Goal: Check status: Check status

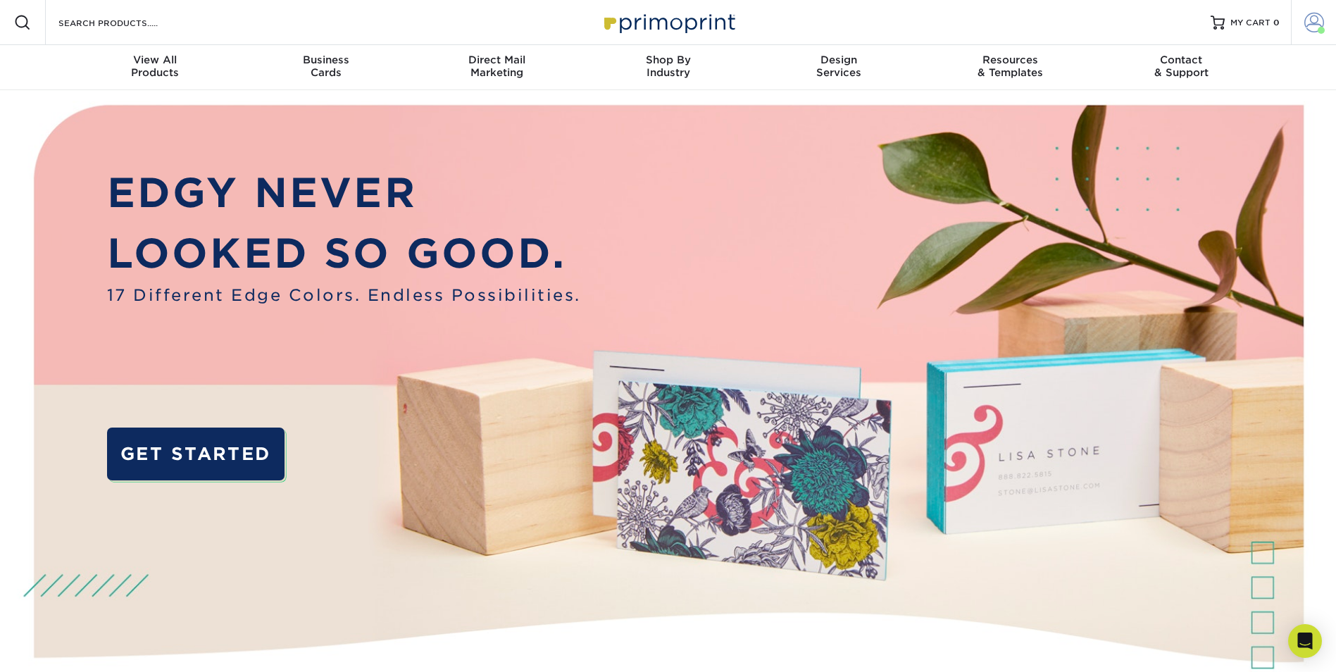
click at [1318, 22] on span at bounding box center [1314, 23] width 20 height 20
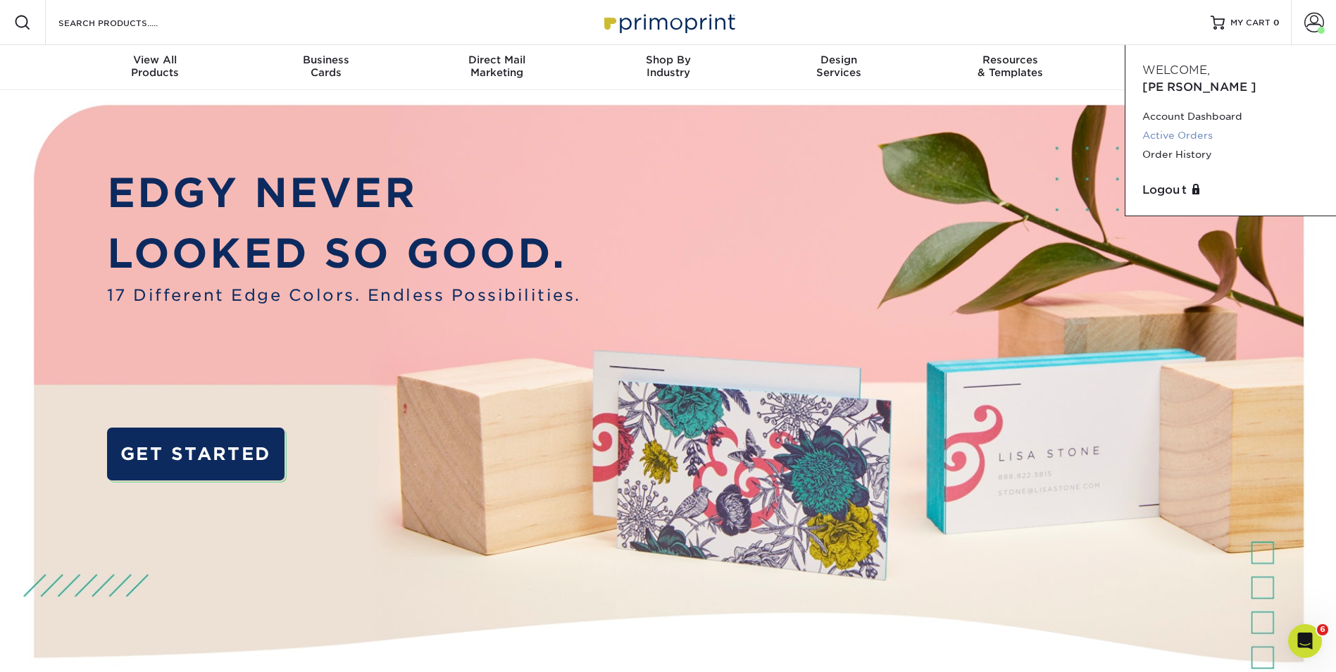
click at [1179, 126] on link "Active Orders" at bounding box center [1230, 135] width 177 height 19
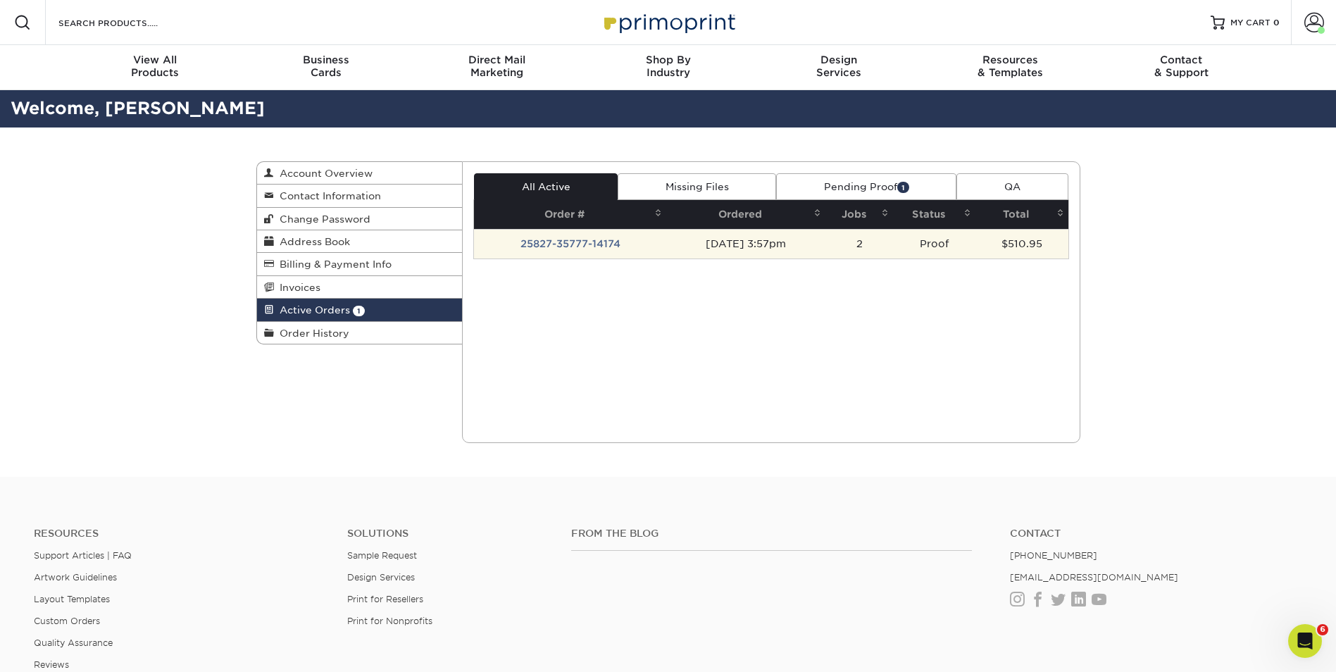
click at [594, 246] on td "25827-35777-14174" at bounding box center [570, 244] width 192 height 30
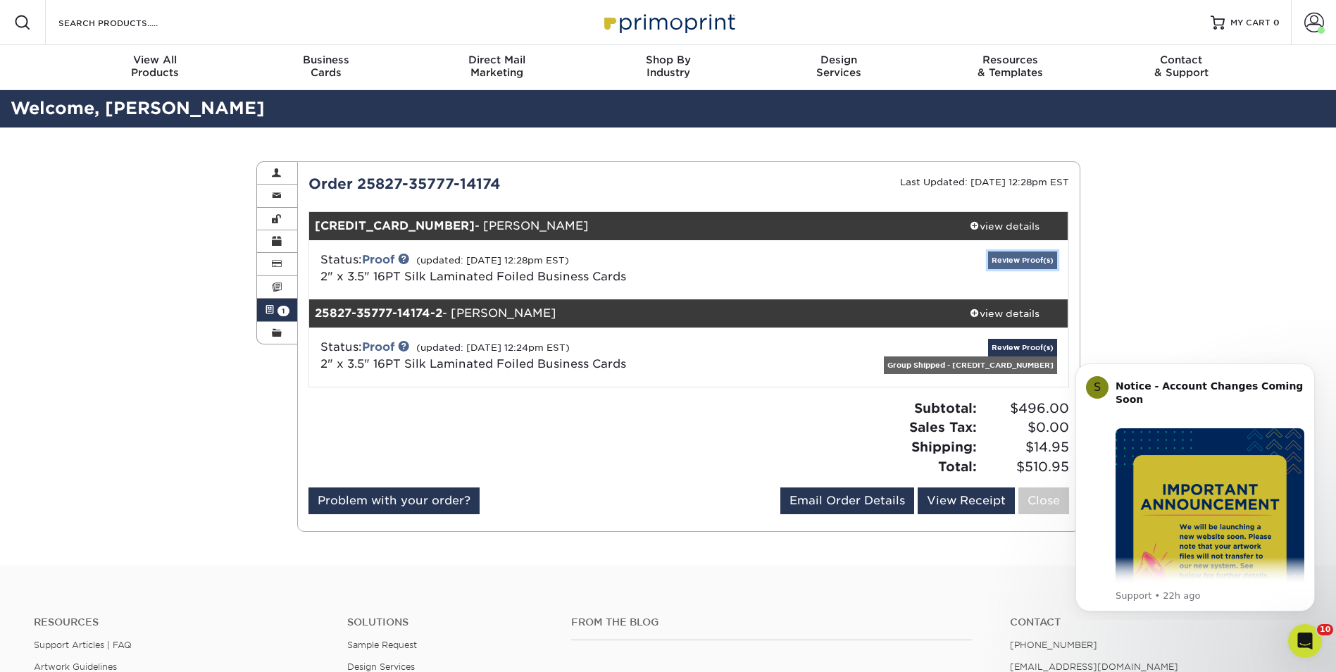
click at [1011, 260] on link "Review Proof(s)" at bounding box center [1022, 260] width 69 height 18
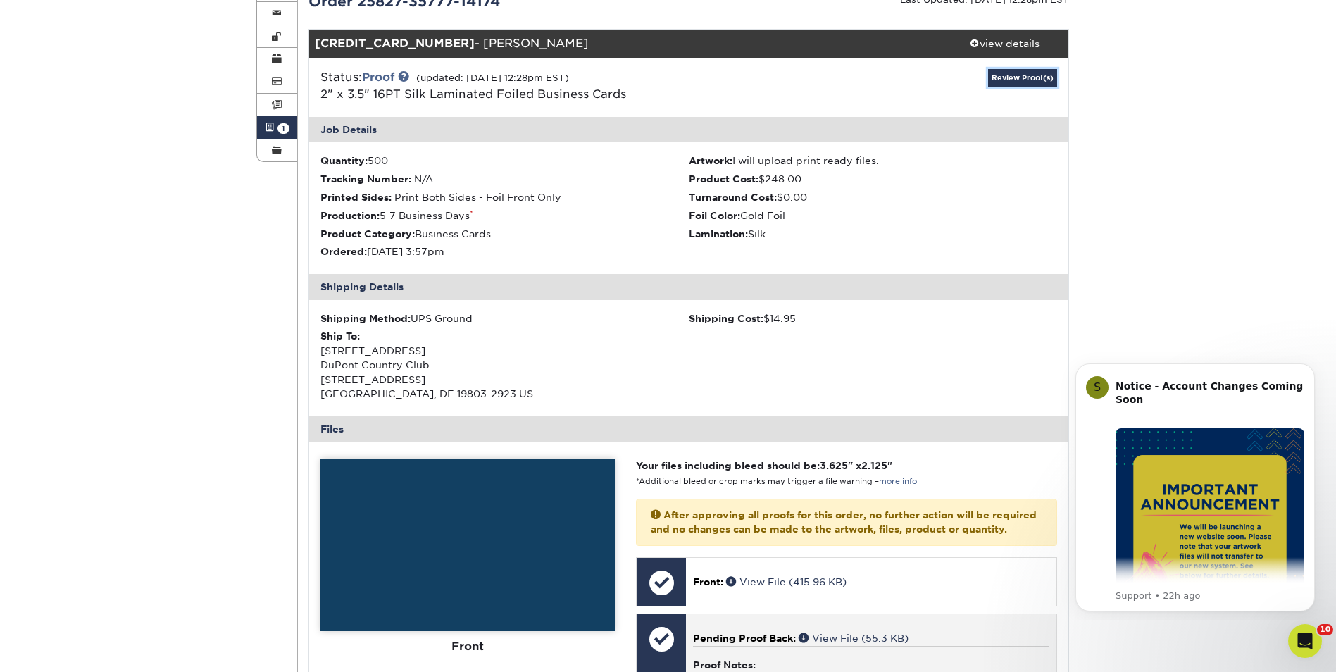
scroll to position [422, 0]
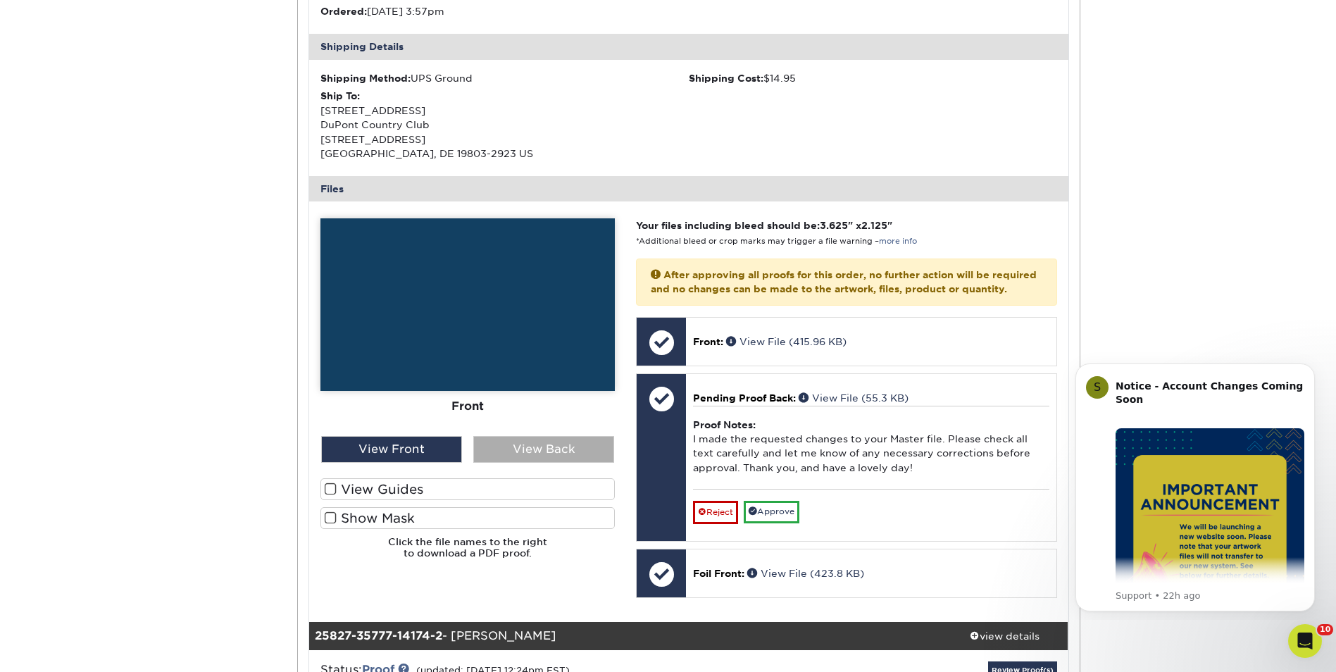
click at [522, 444] on div "View Back" at bounding box center [543, 449] width 141 height 27
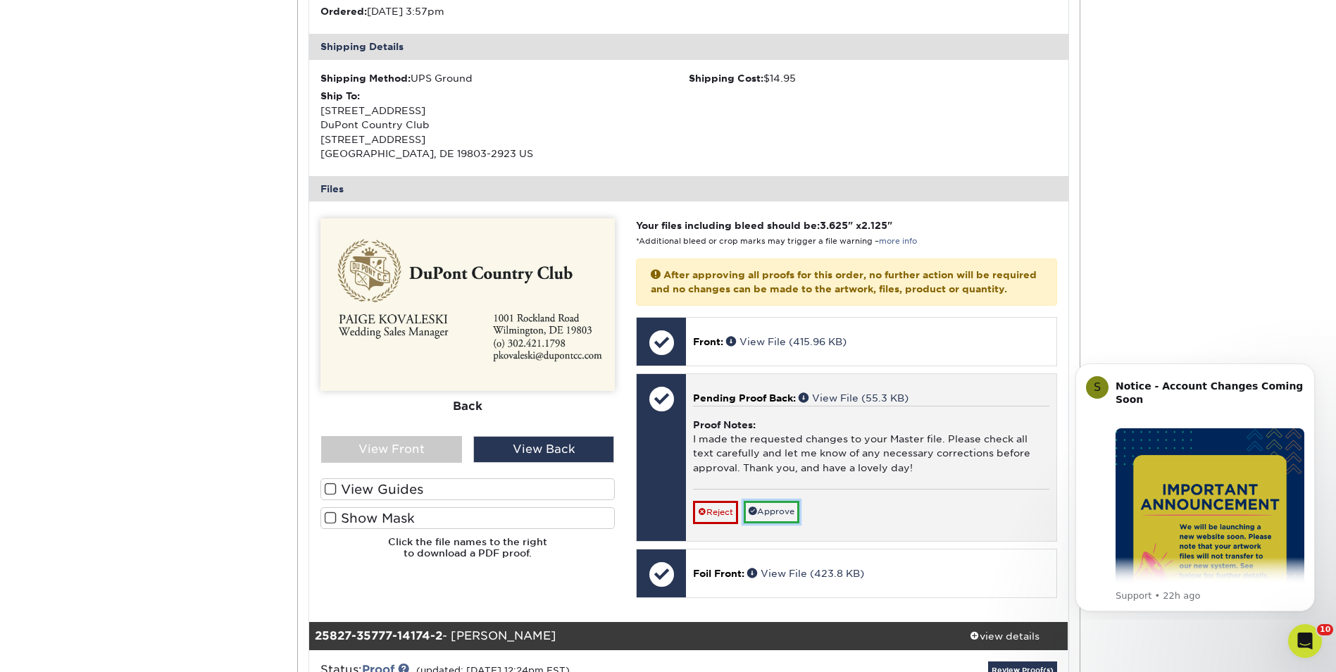
click at [774, 522] on link "Approve" at bounding box center [771, 512] width 56 height 22
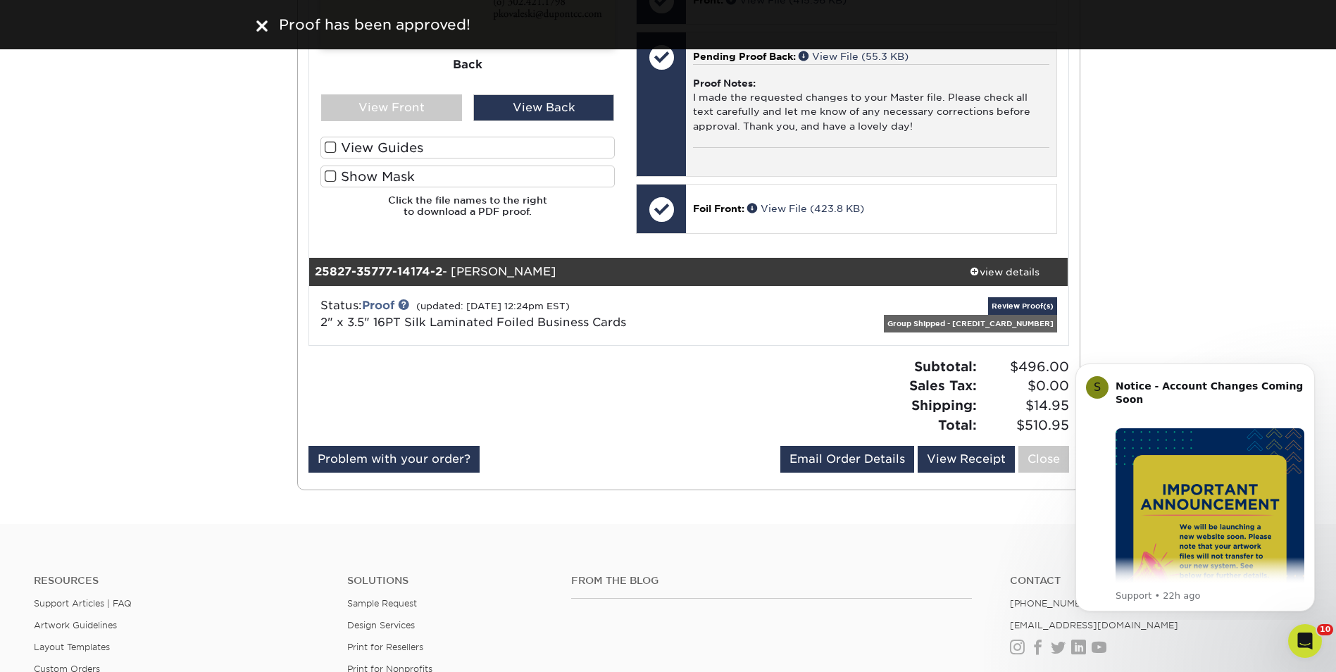
scroll to position [774, 0]
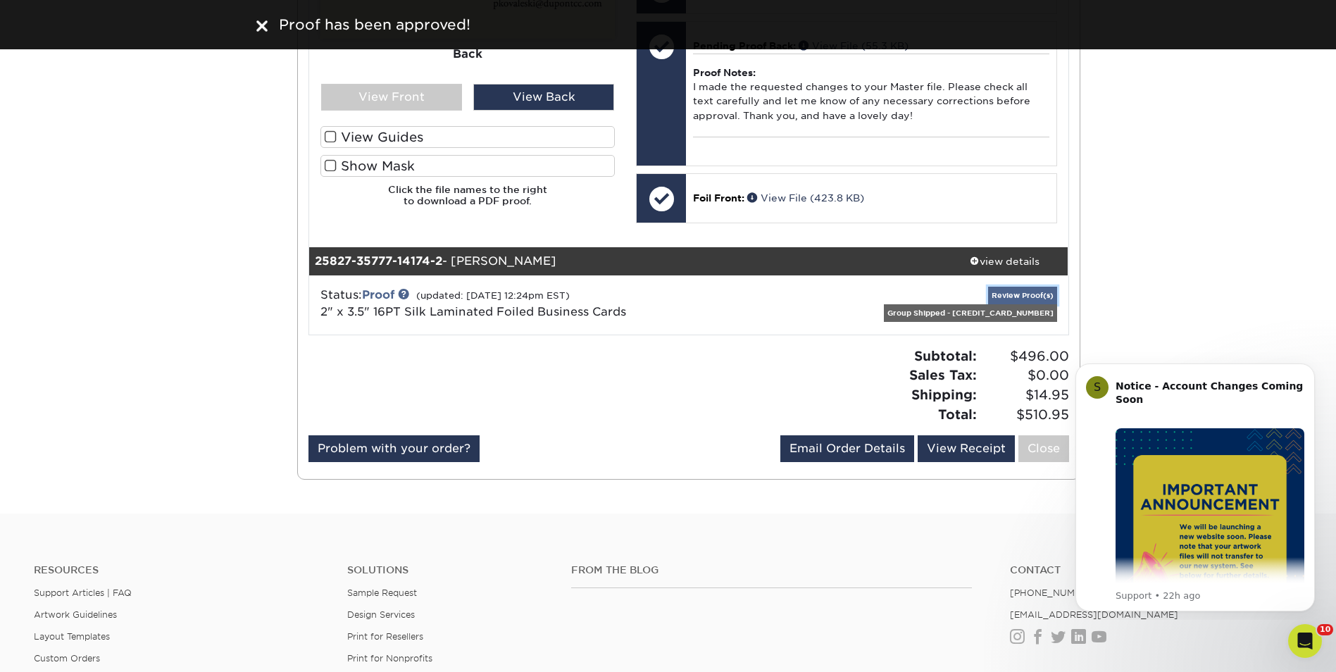
click at [988, 304] on link "Review Proof(s)" at bounding box center [1022, 296] width 69 height 18
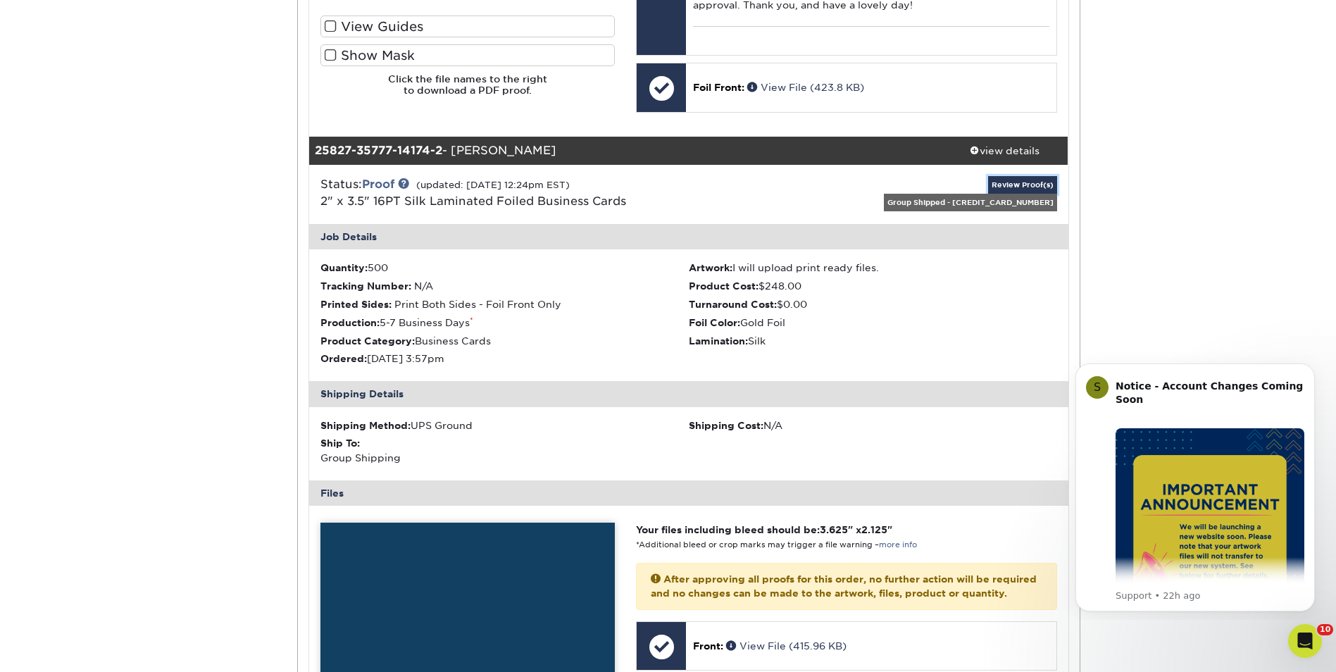
scroll to position [1126, 0]
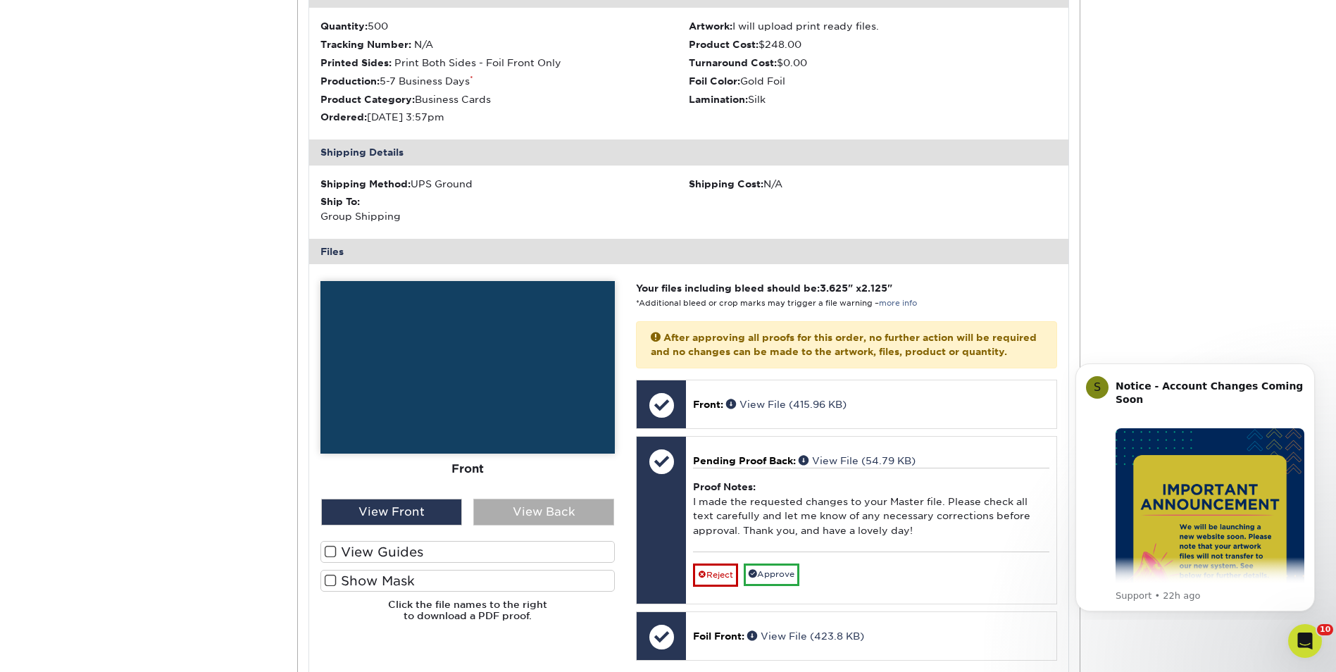
click at [544, 523] on div "View Back" at bounding box center [543, 511] width 141 height 27
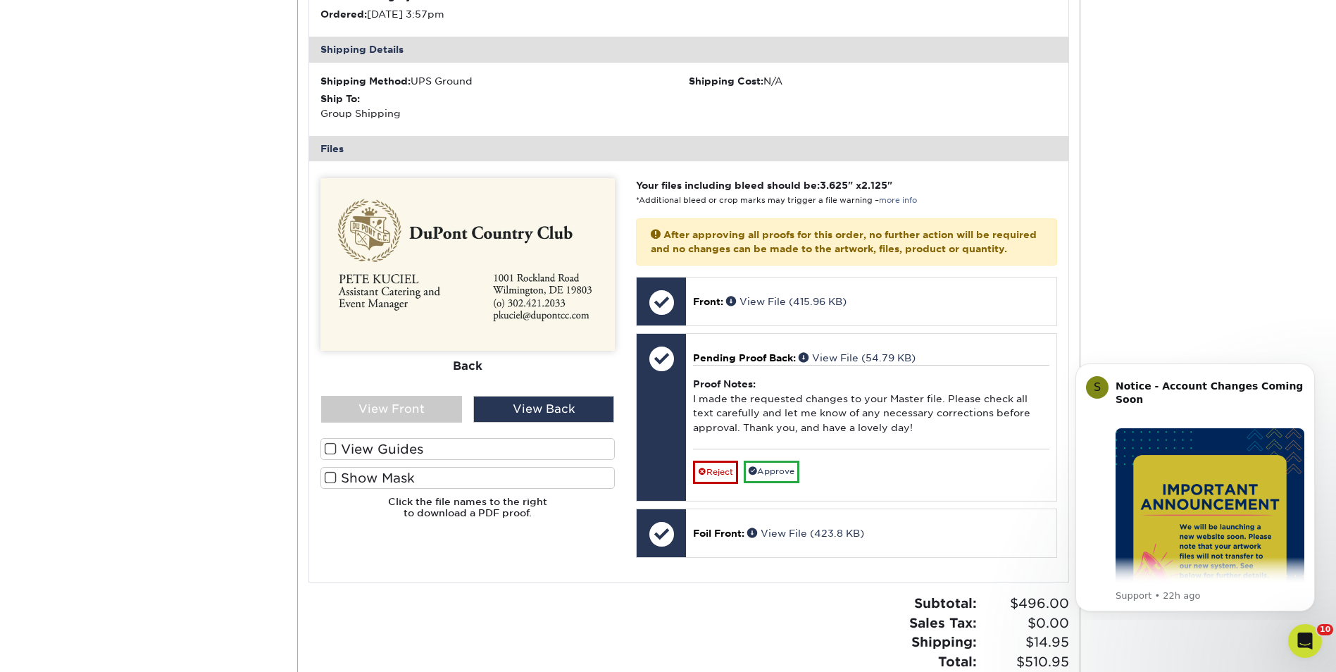
scroll to position [1338, 0]
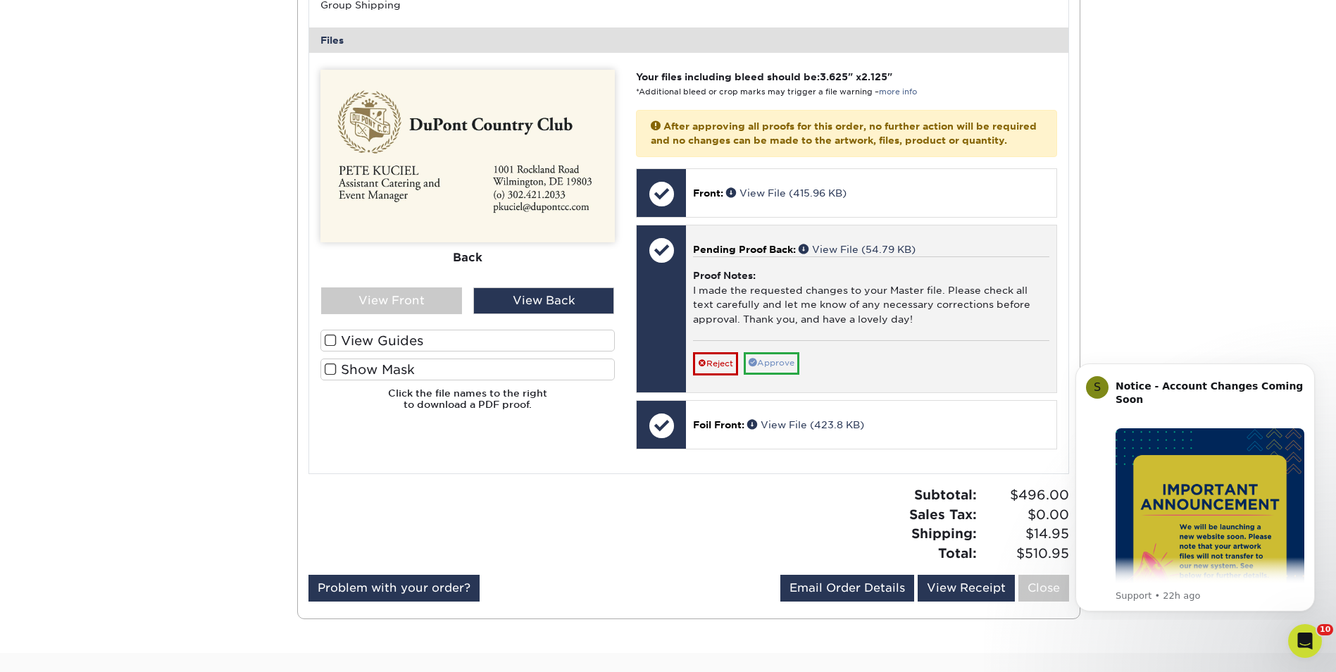
drag, startPoint x: 760, startPoint y: 377, endPoint x: 775, endPoint y: 382, distance: 15.4
click at [769, 375] on div "Reject Approve Cancel Save We will contact you via email shortly. If you need t…" at bounding box center [871, 357] width 356 height 34
click at [785, 374] on link "Approve" at bounding box center [771, 363] width 56 height 22
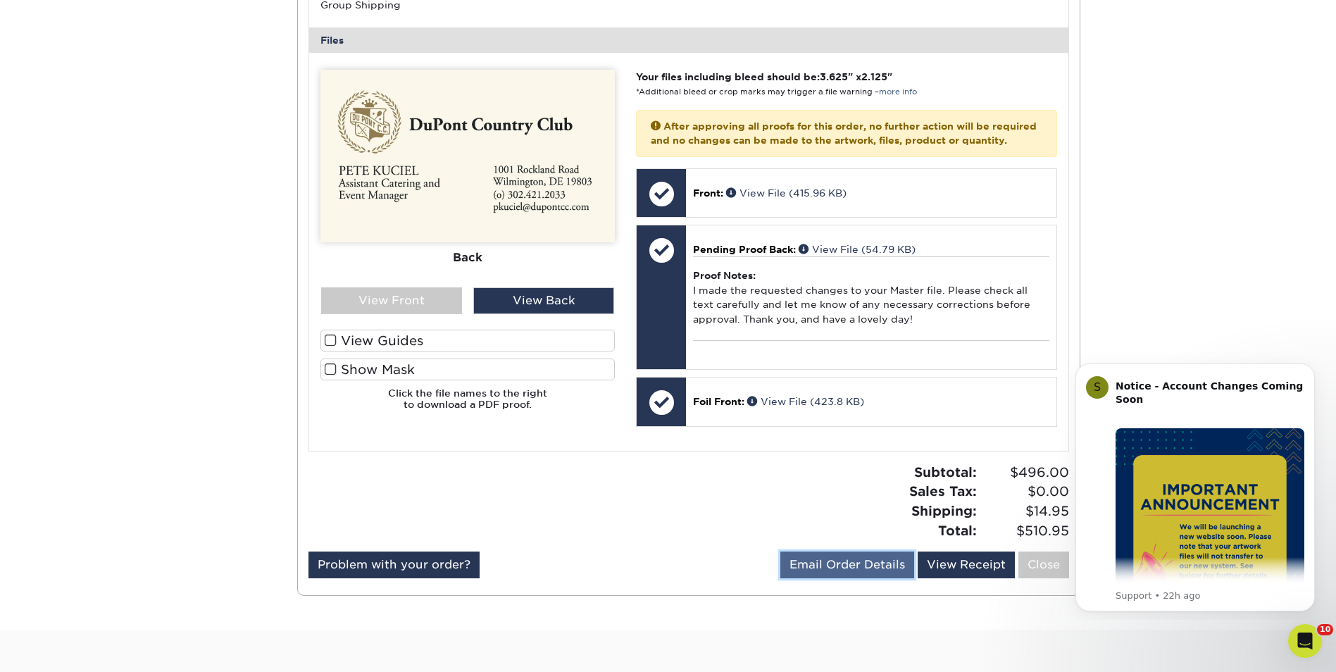
click at [853, 578] on link "Email Order Details" at bounding box center [847, 564] width 134 height 27
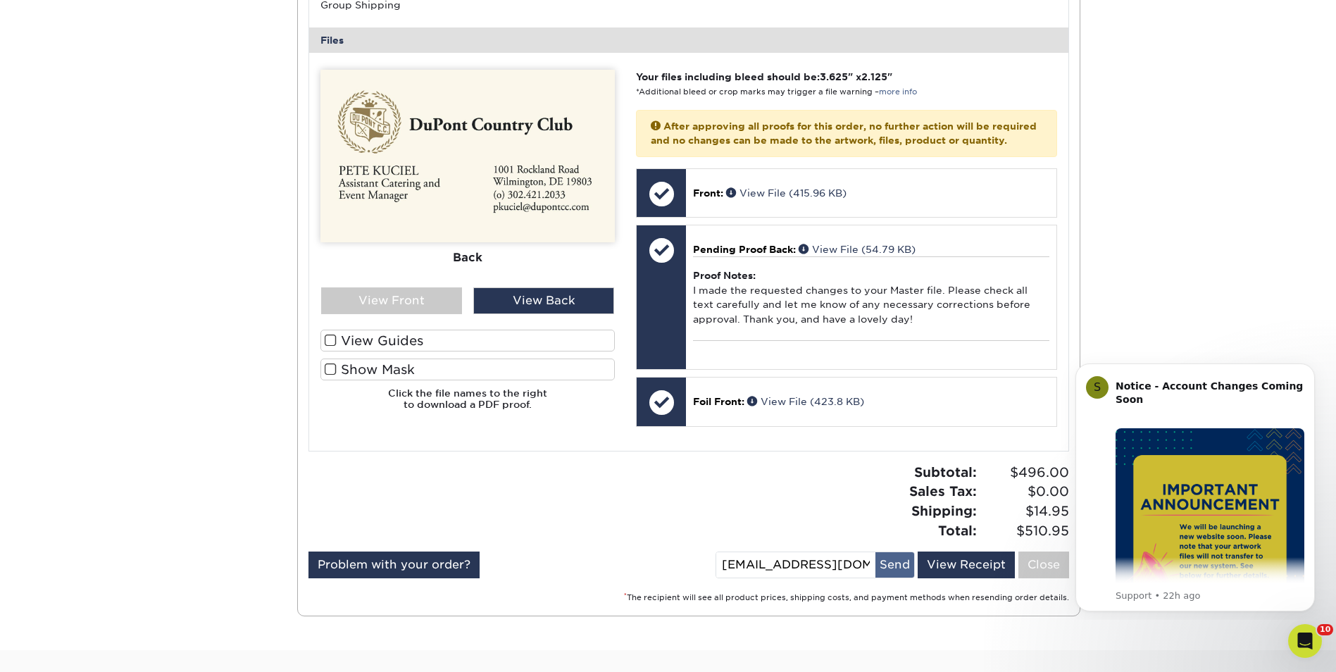
click at [900, 577] on button "Send" at bounding box center [894, 564] width 39 height 25
click at [961, 578] on link "View Receipt" at bounding box center [965, 564] width 97 height 27
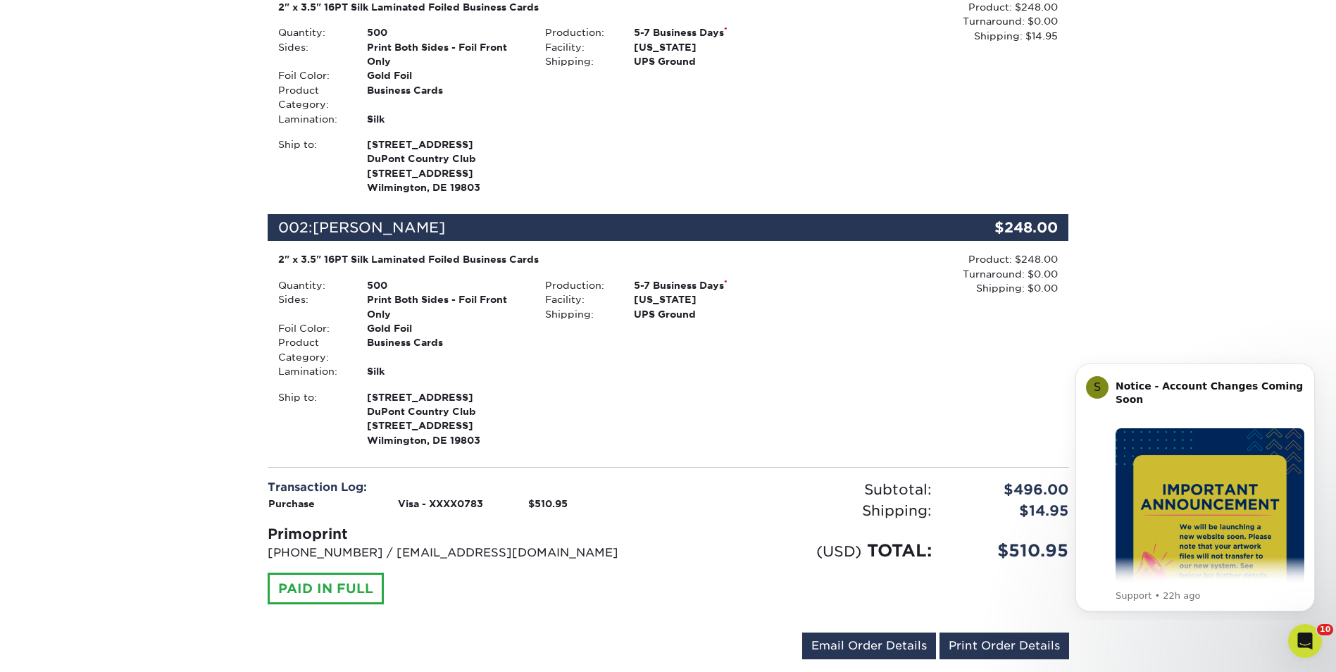
scroll to position [493, 0]
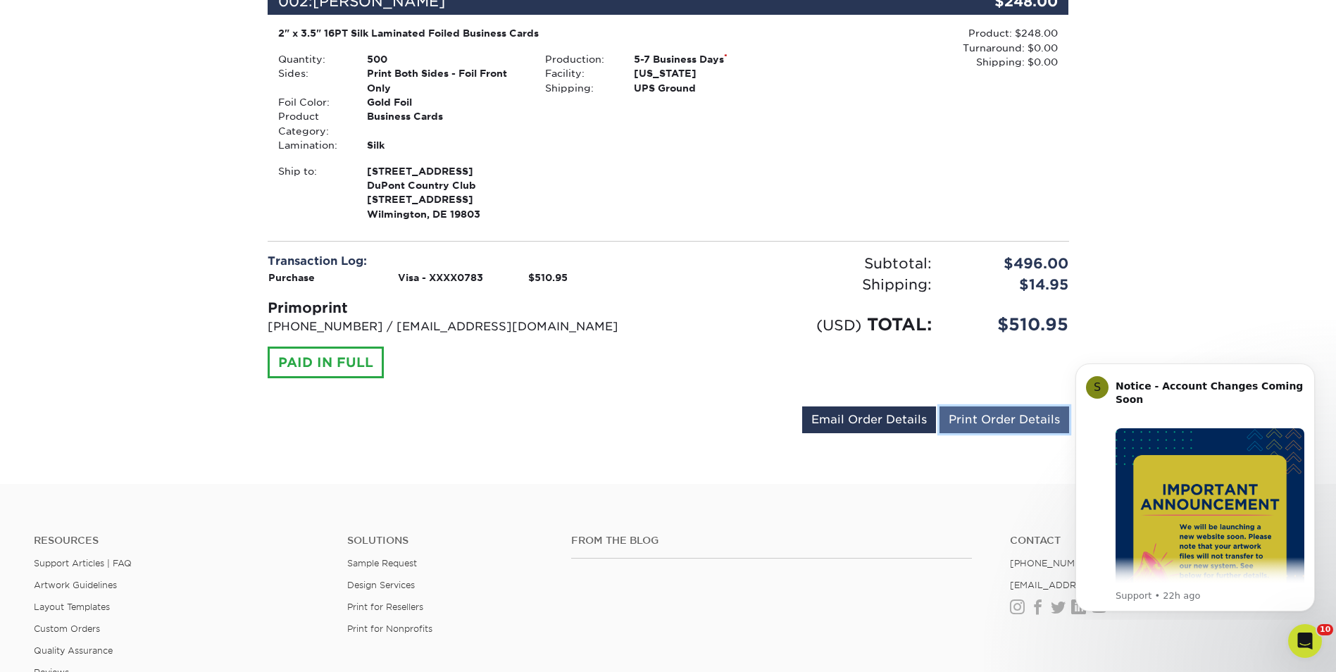
click at [1011, 419] on link "Print Order Details" at bounding box center [1004, 419] width 130 height 27
click at [889, 423] on link "Email Order Details" at bounding box center [869, 419] width 134 height 27
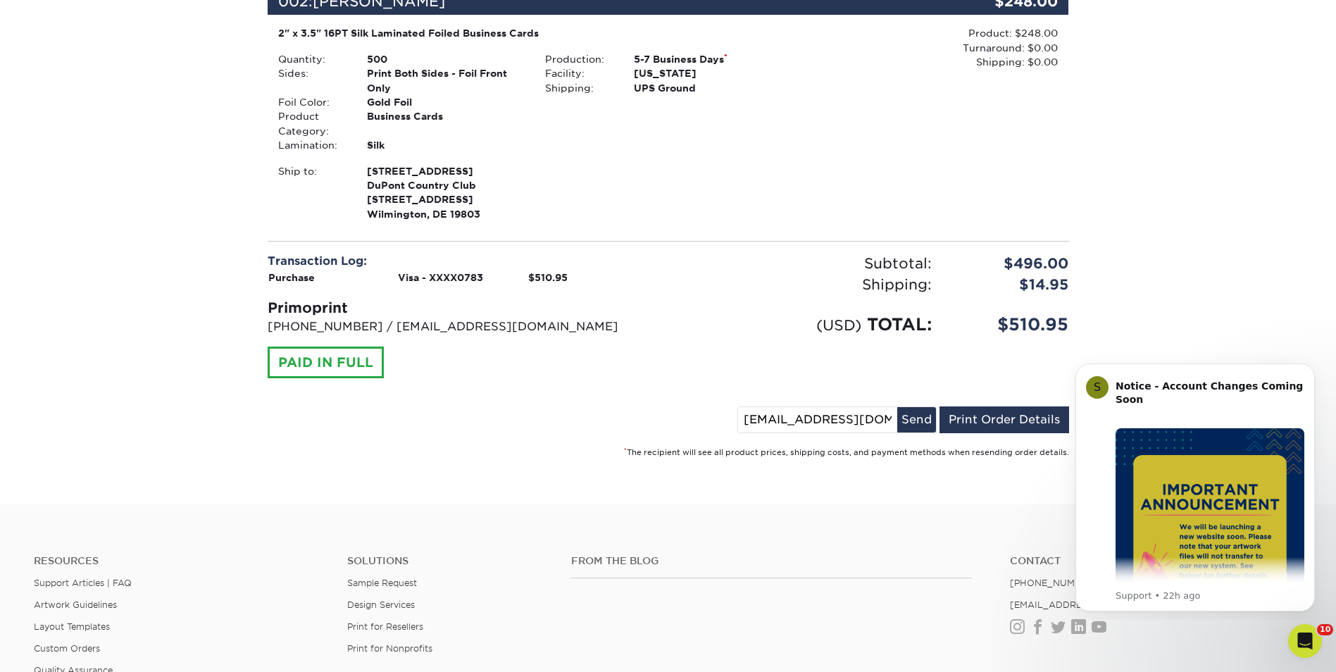
click at [1260, 262] on div "Order #: 25827-35777-14174 08/27/2025 3:57pm Go to My Account Continue Shopping…" at bounding box center [668, 69] width 1336 height 869
drag, startPoint x: 1311, startPoint y: 369, endPoint x: 1311, endPoint y: 457, distance: 88.0
click at [1311, 368] on icon "Dismiss notification" at bounding box center [1311, 367] width 8 height 8
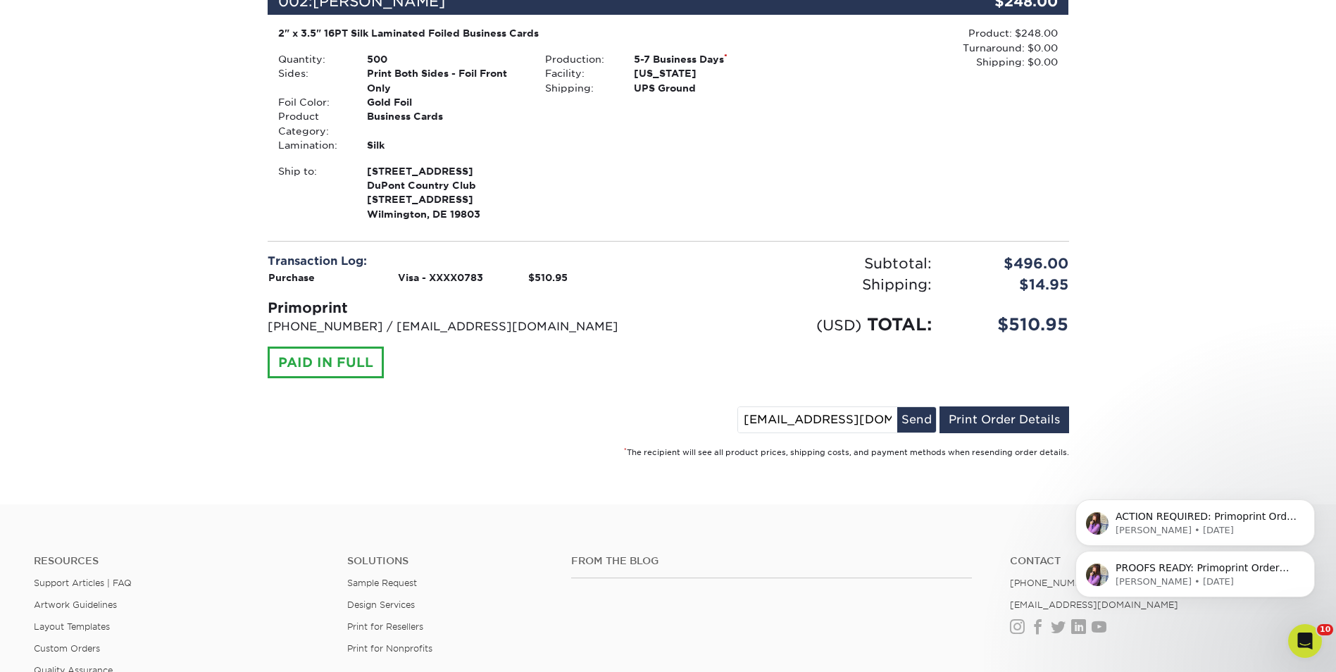
click at [1274, 227] on div "Order #: 25827-35777-14174 08/27/2025 3:57pm Go to My Account Continue Shopping…" at bounding box center [668, 69] width 1336 height 869
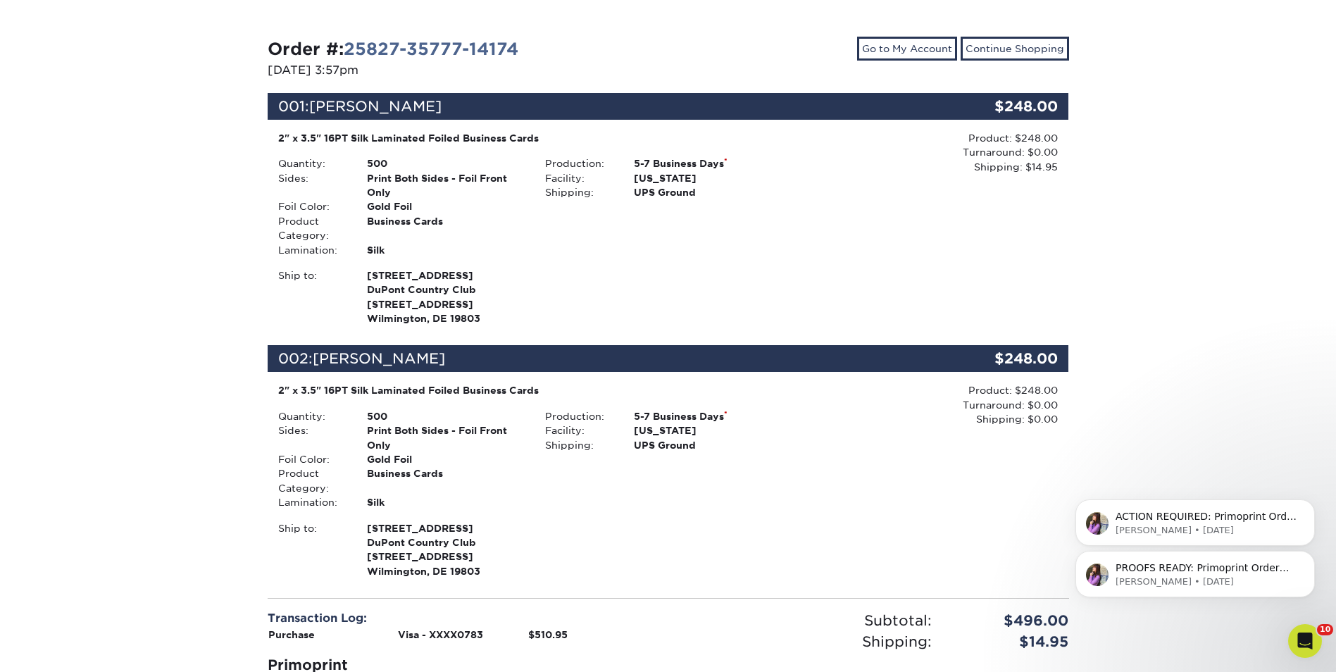
scroll to position [0, 0]
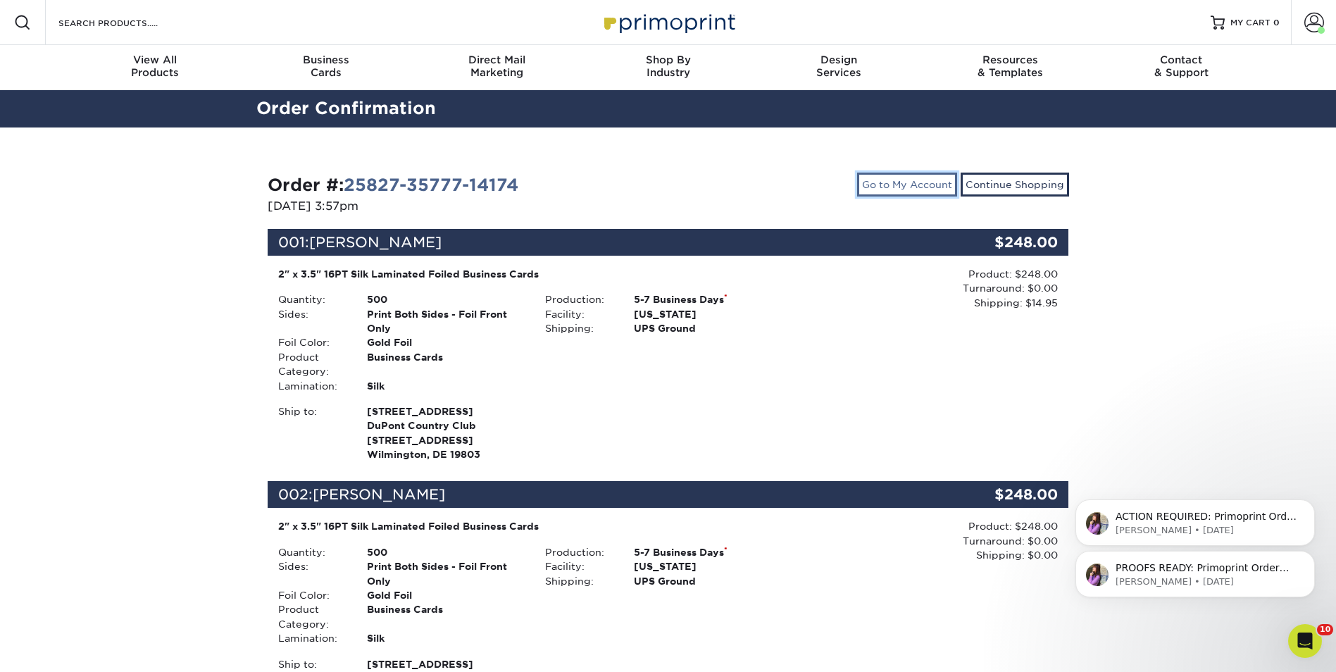
click at [906, 187] on link "Go to My Account" at bounding box center [907, 184] width 100 height 24
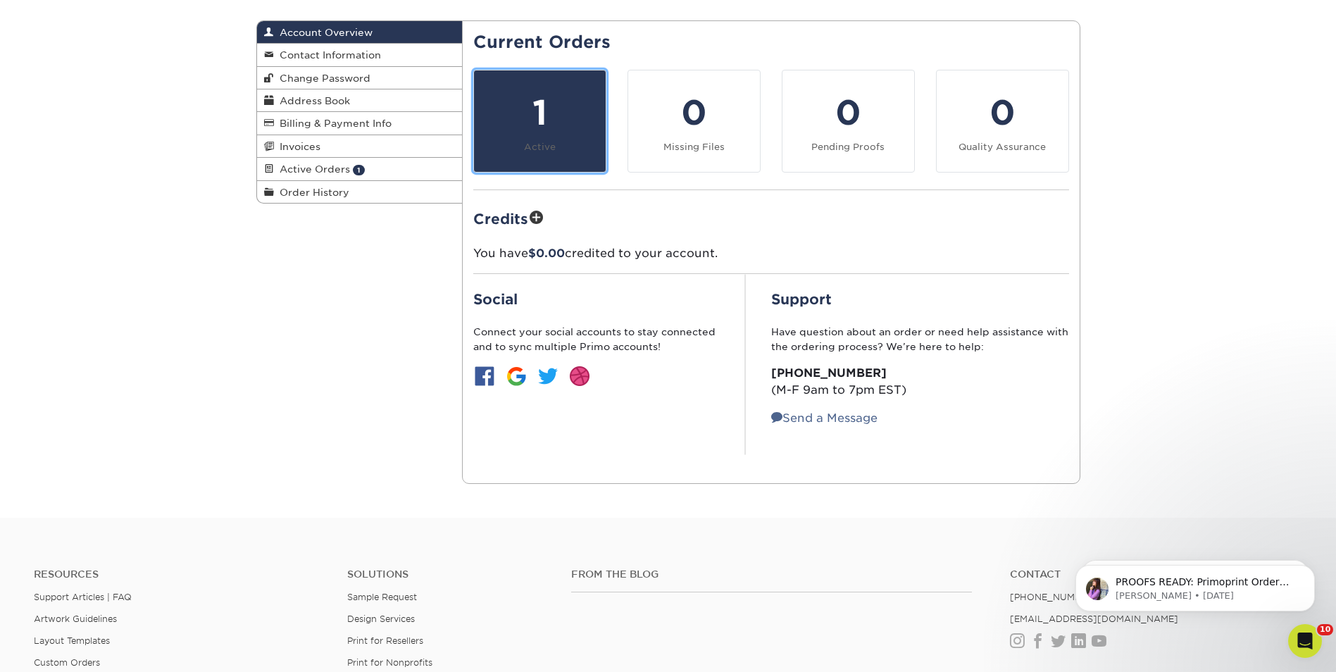
click at [555, 144] on link "1 Active" at bounding box center [539, 121] width 133 height 103
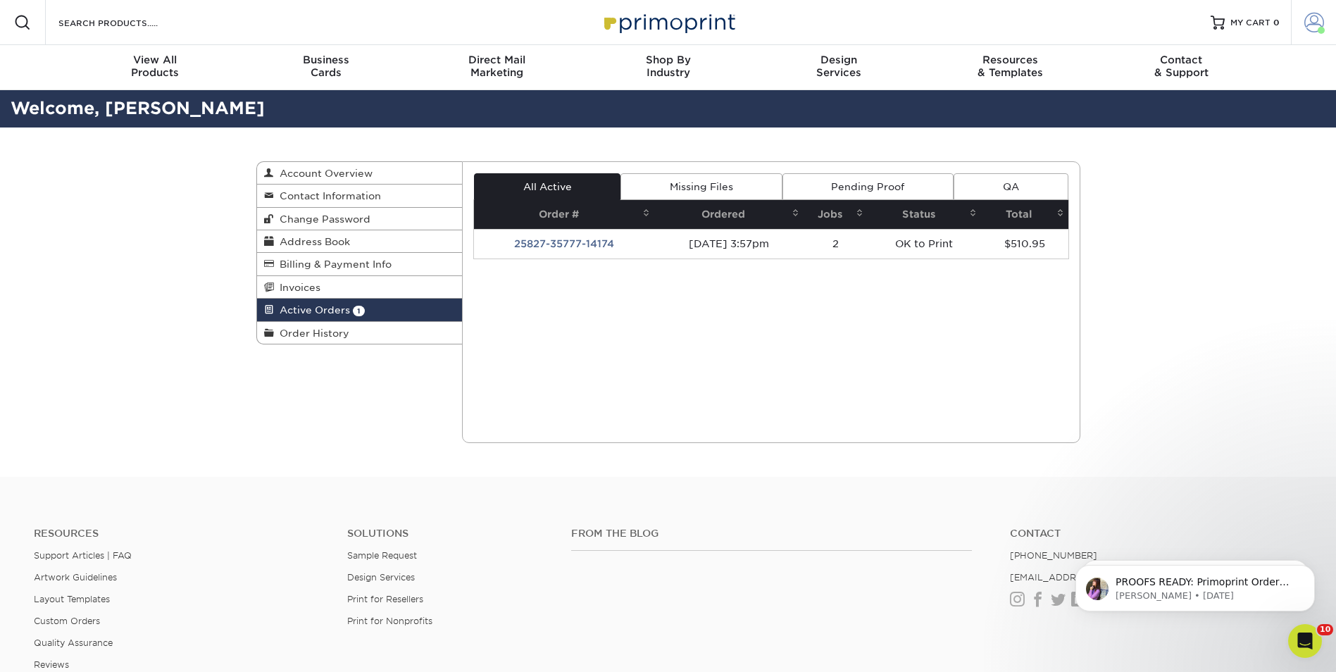
click at [1318, 20] on span at bounding box center [1314, 23] width 20 height 20
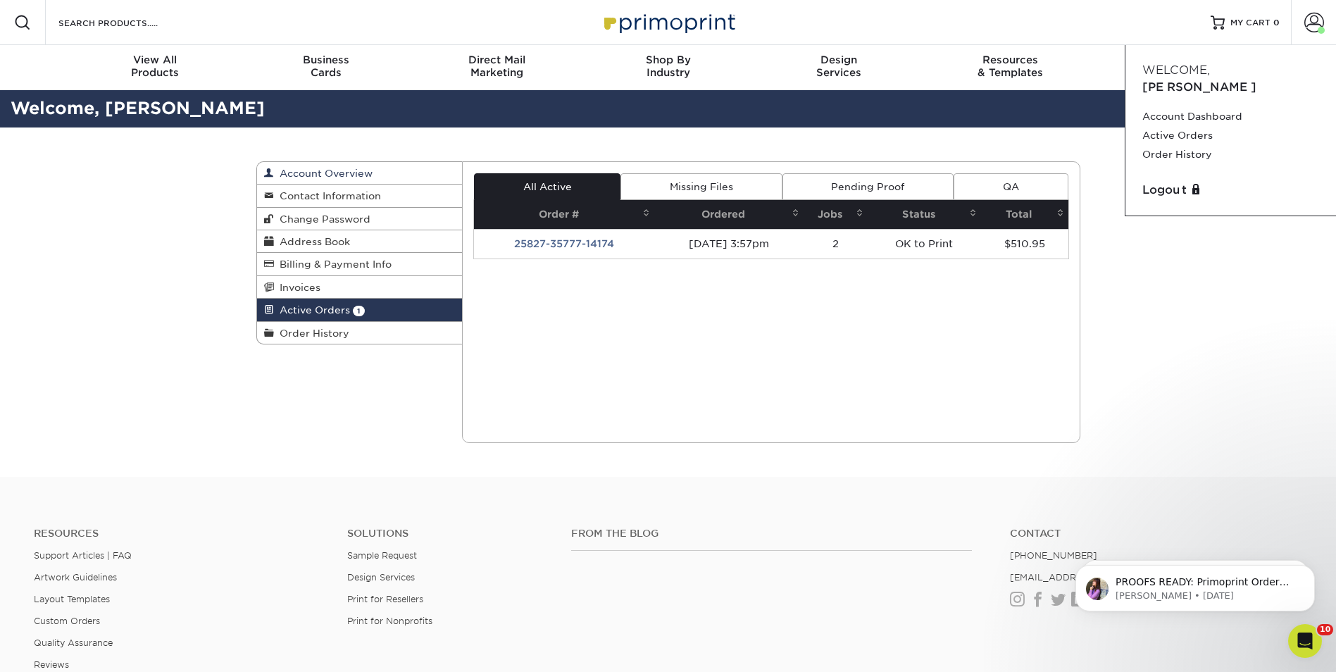
click at [347, 169] on span "Account Overview" at bounding box center [323, 173] width 99 height 11
